Goal: Information Seeking & Learning: Find contact information

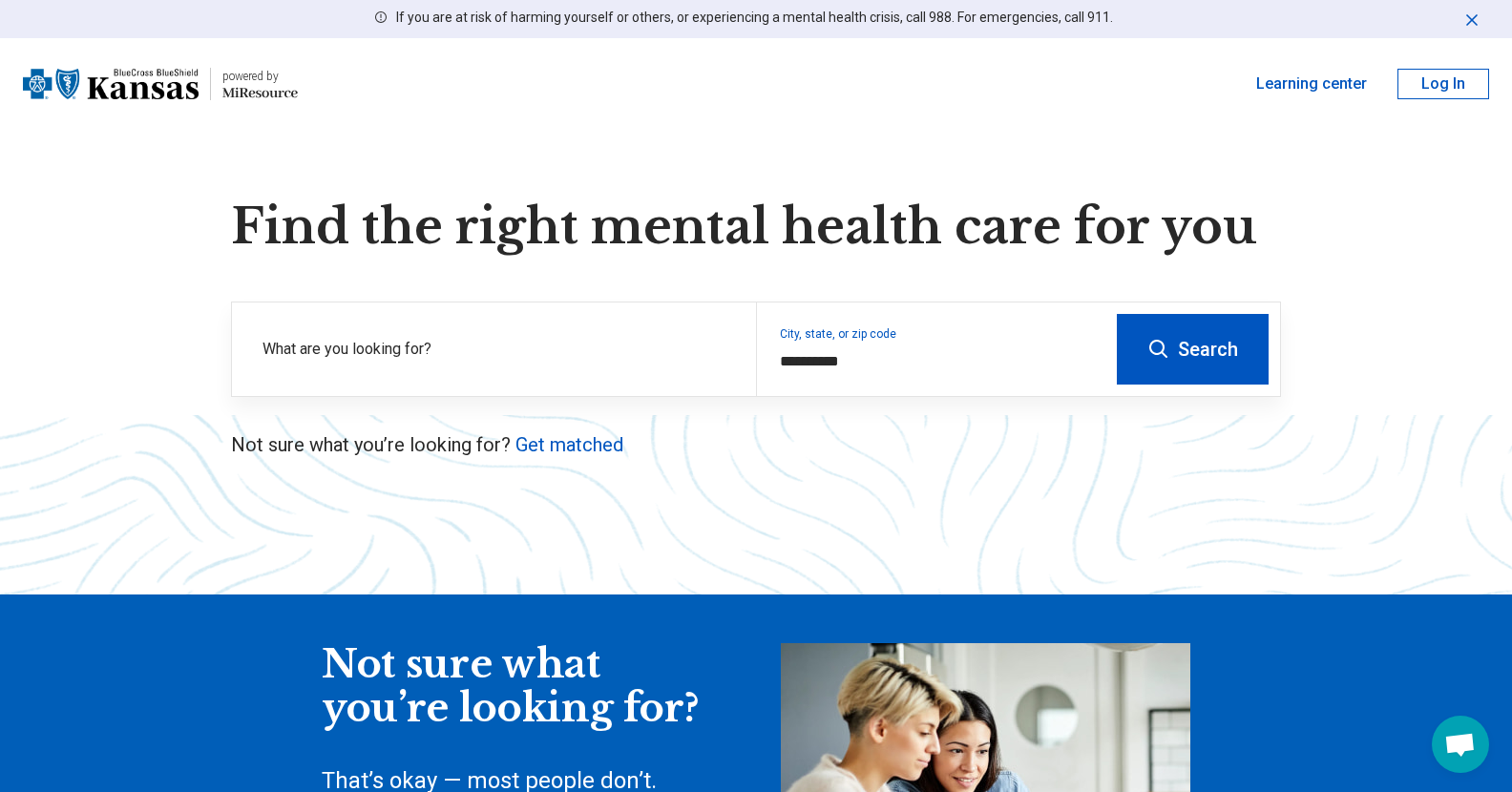
click at [1202, 327] on button "Search" at bounding box center [1192, 348] width 152 height 70
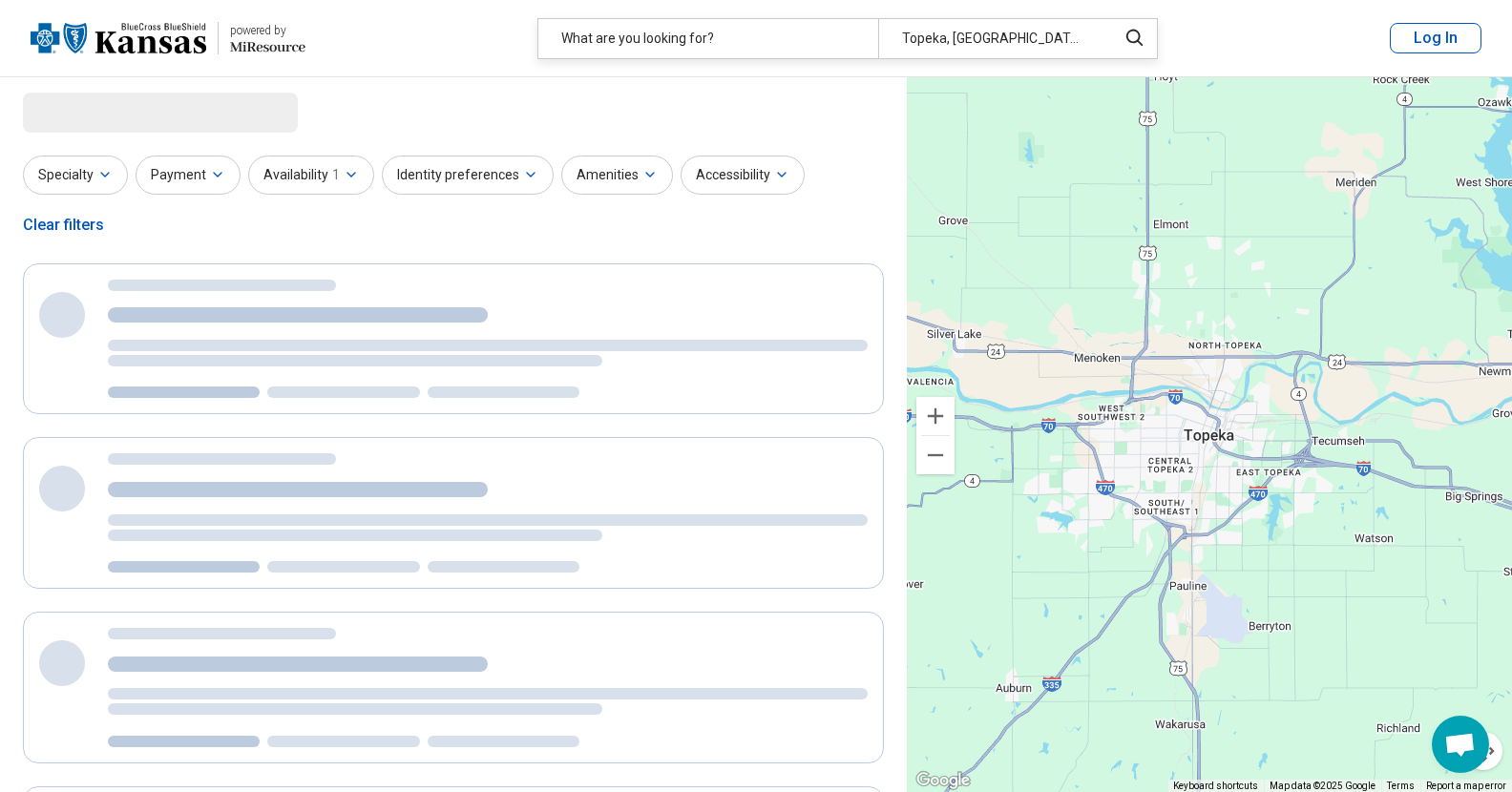
select select "***"
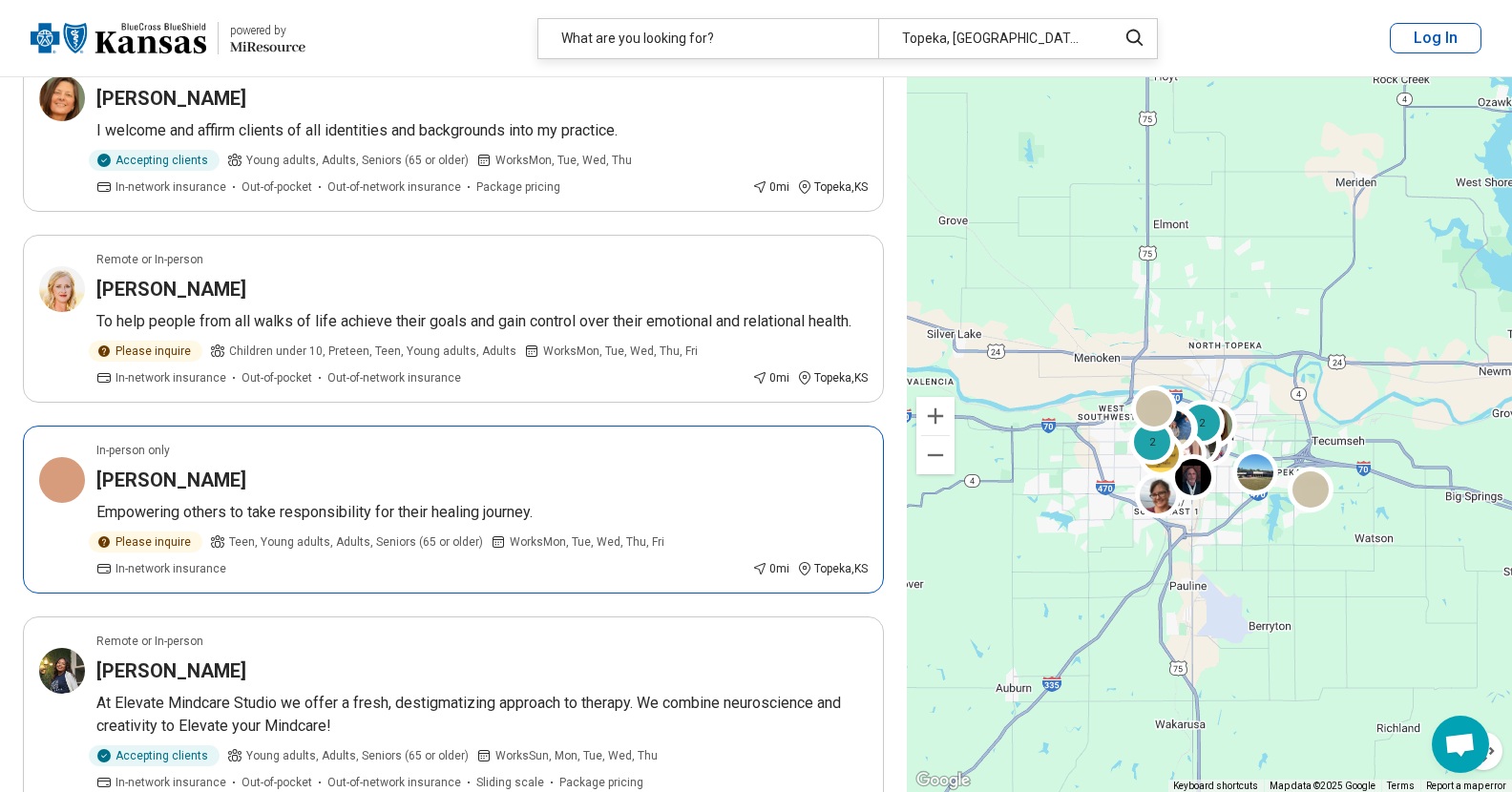
scroll to position [1295, 0]
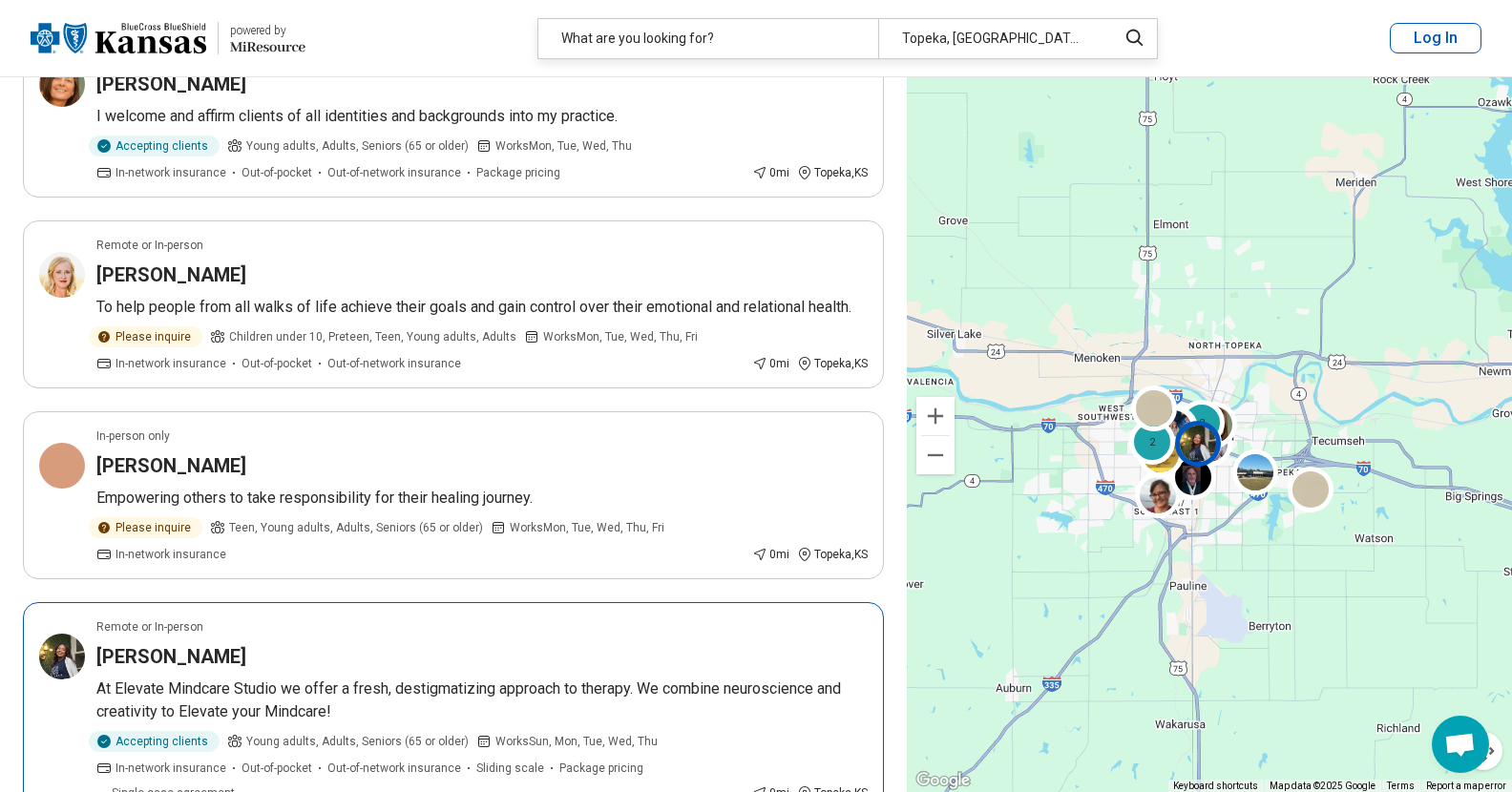
click at [193, 643] on h3 "[PERSON_NAME]" at bounding box center [171, 656] width 150 height 27
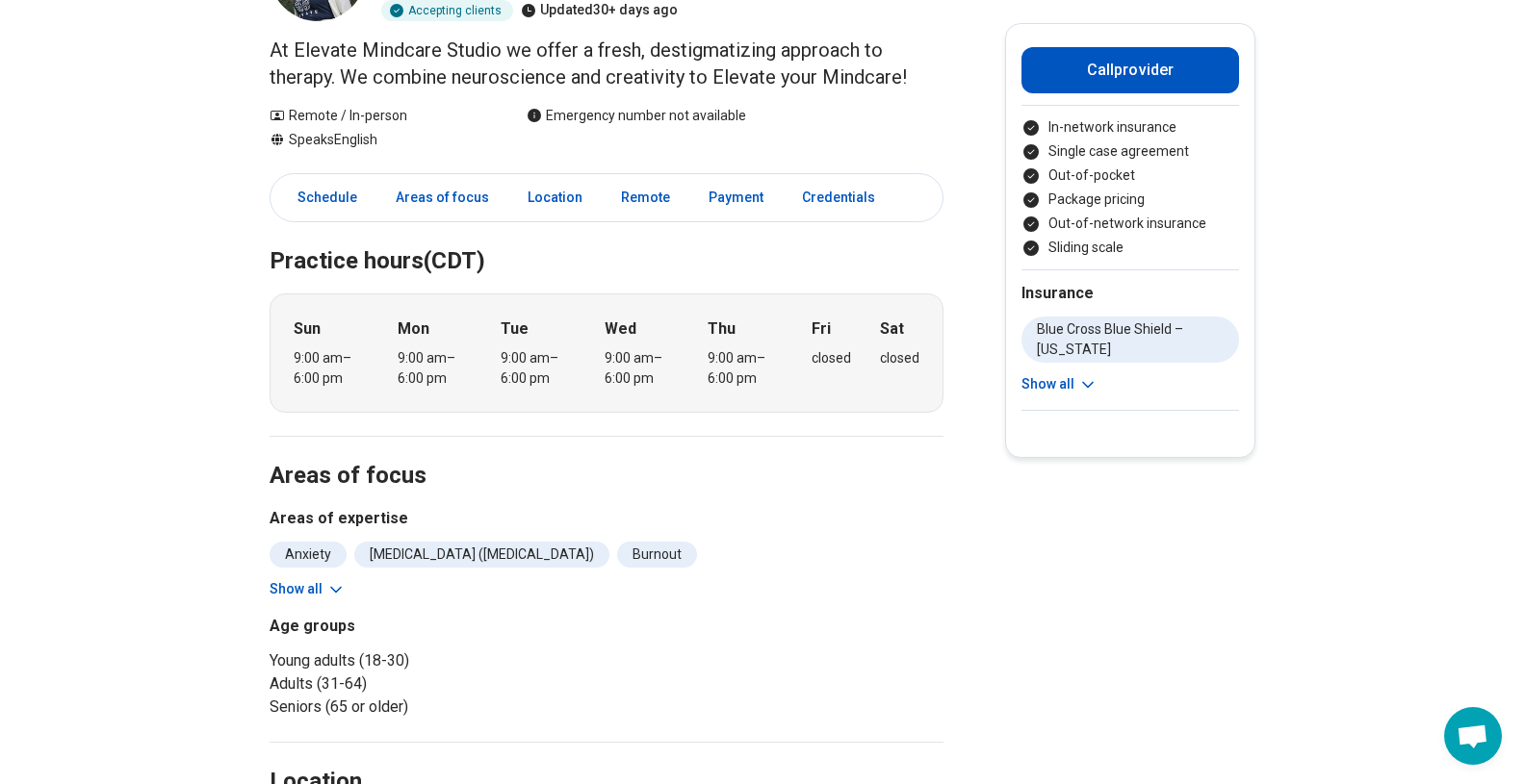
scroll to position [196, 0]
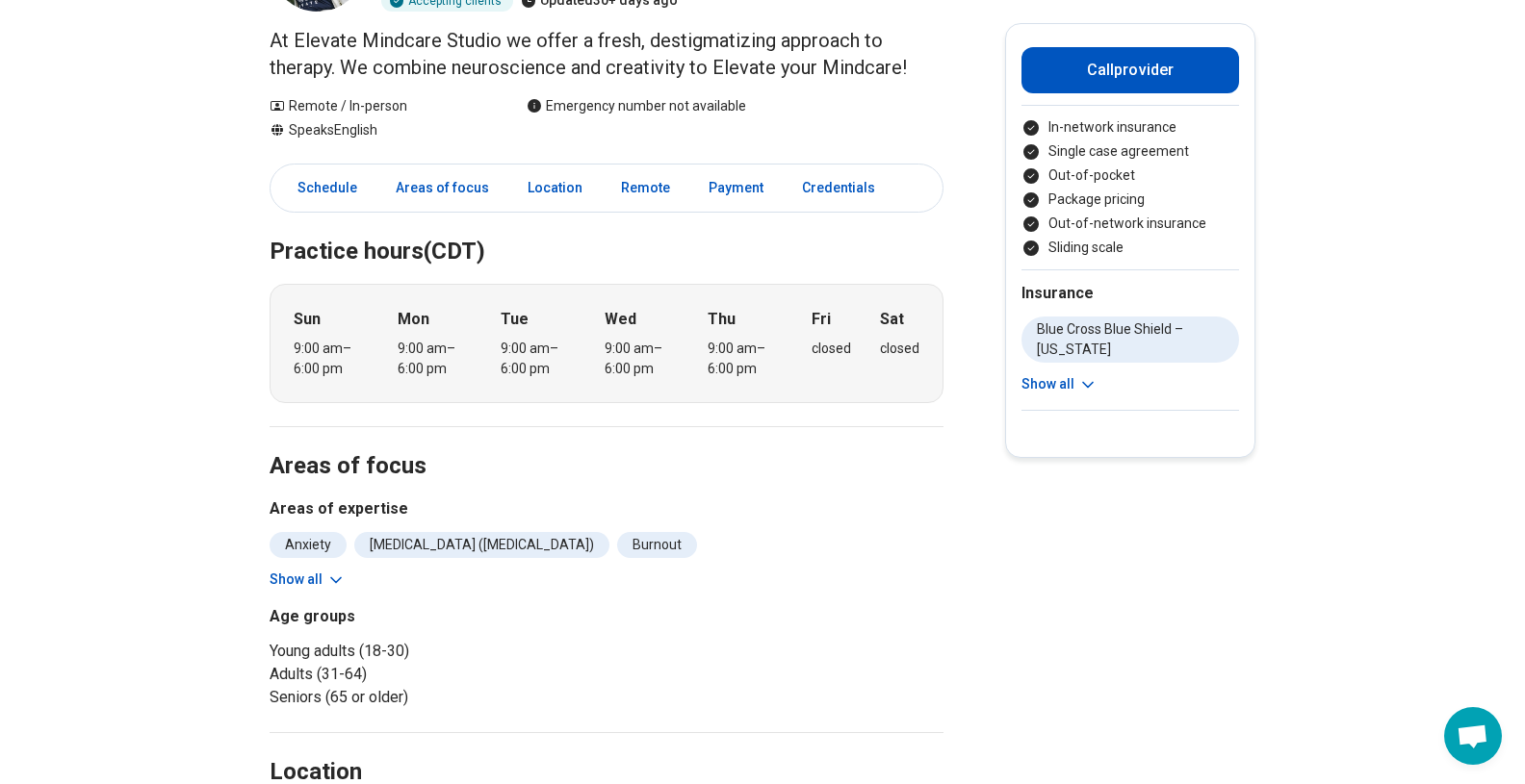
click at [331, 580] on icon at bounding box center [336, 580] width 19 height 19
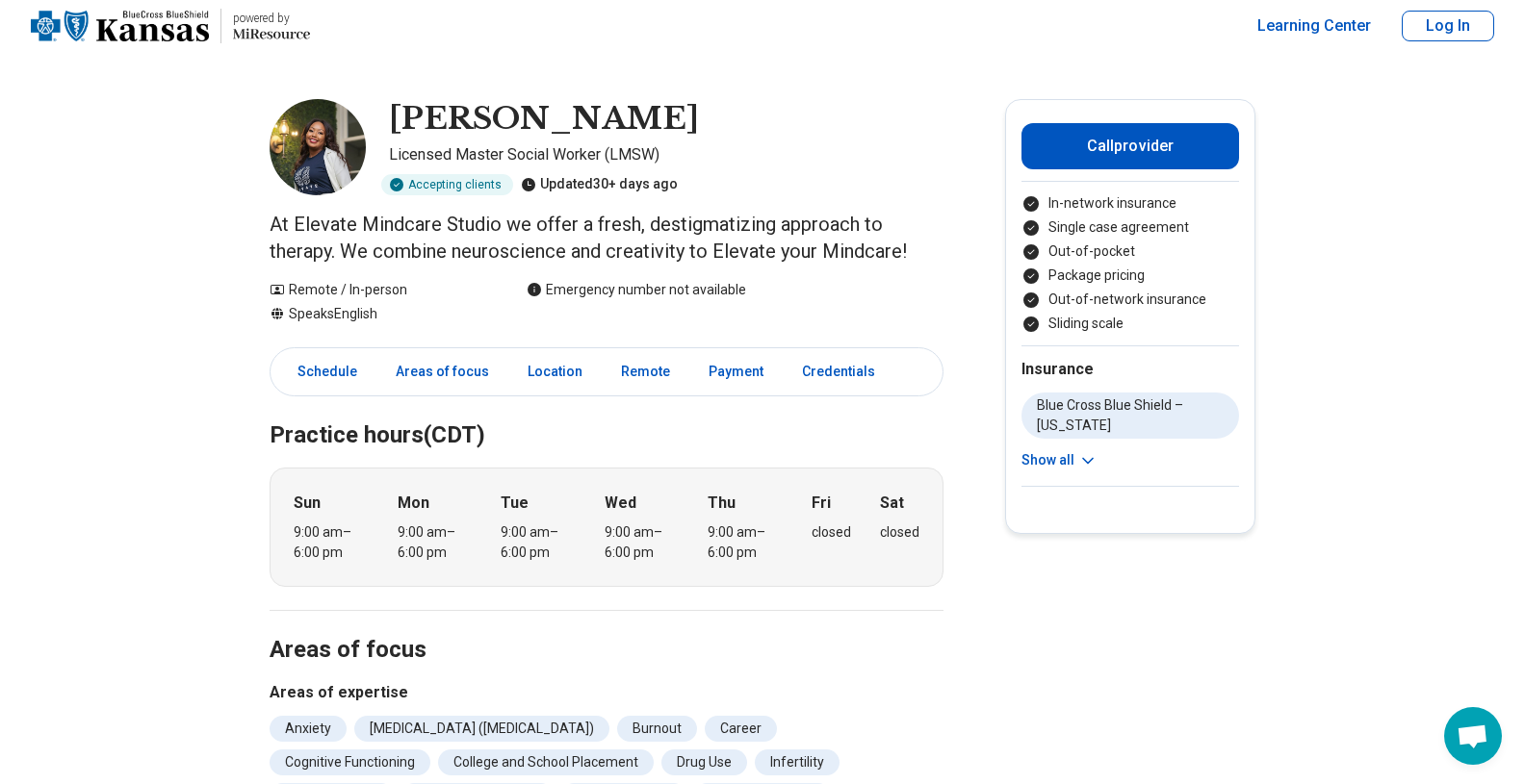
scroll to position [0, 0]
